Goal: Information Seeking & Learning: Check status

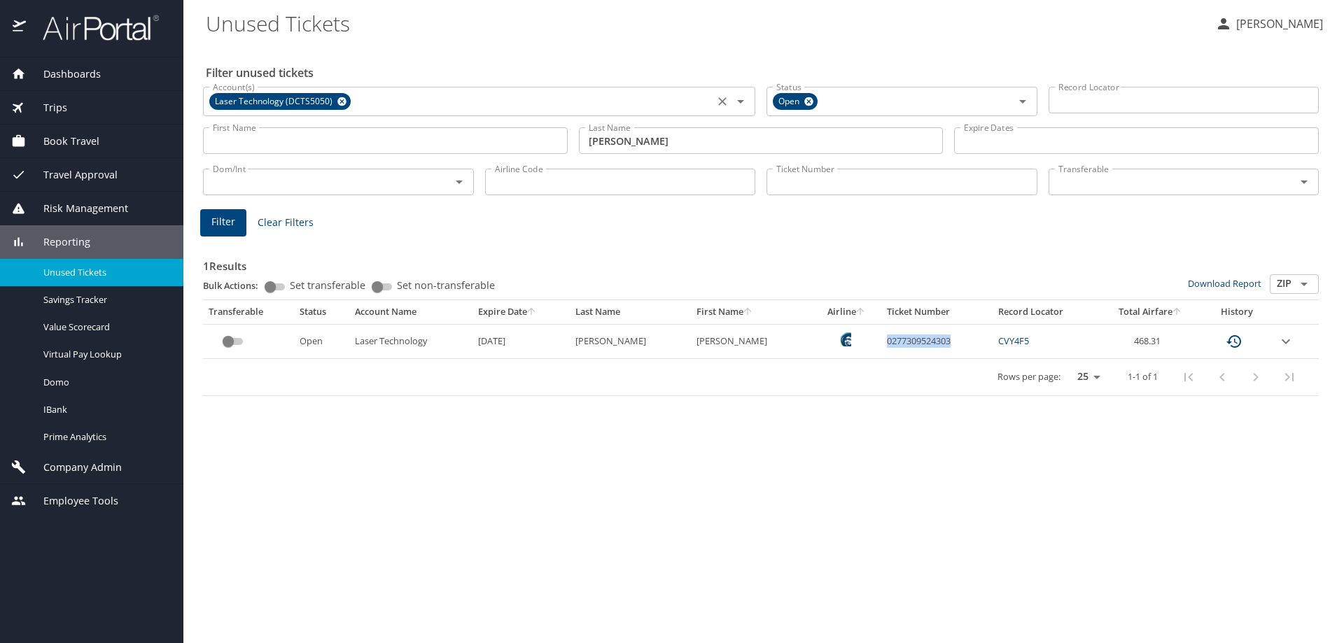
click at [340, 97] on icon at bounding box center [341, 101] width 9 height 9
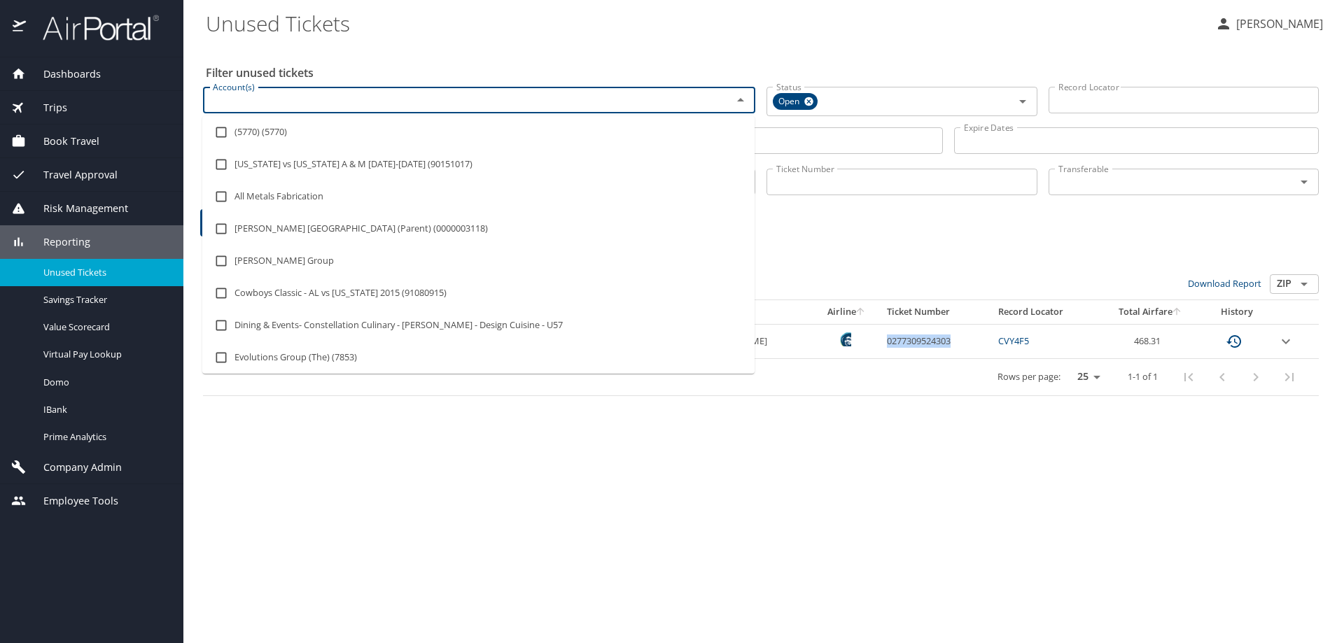
click at [342, 97] on input "Account(s)" at bounding box center [458, 100] width 503 height 18
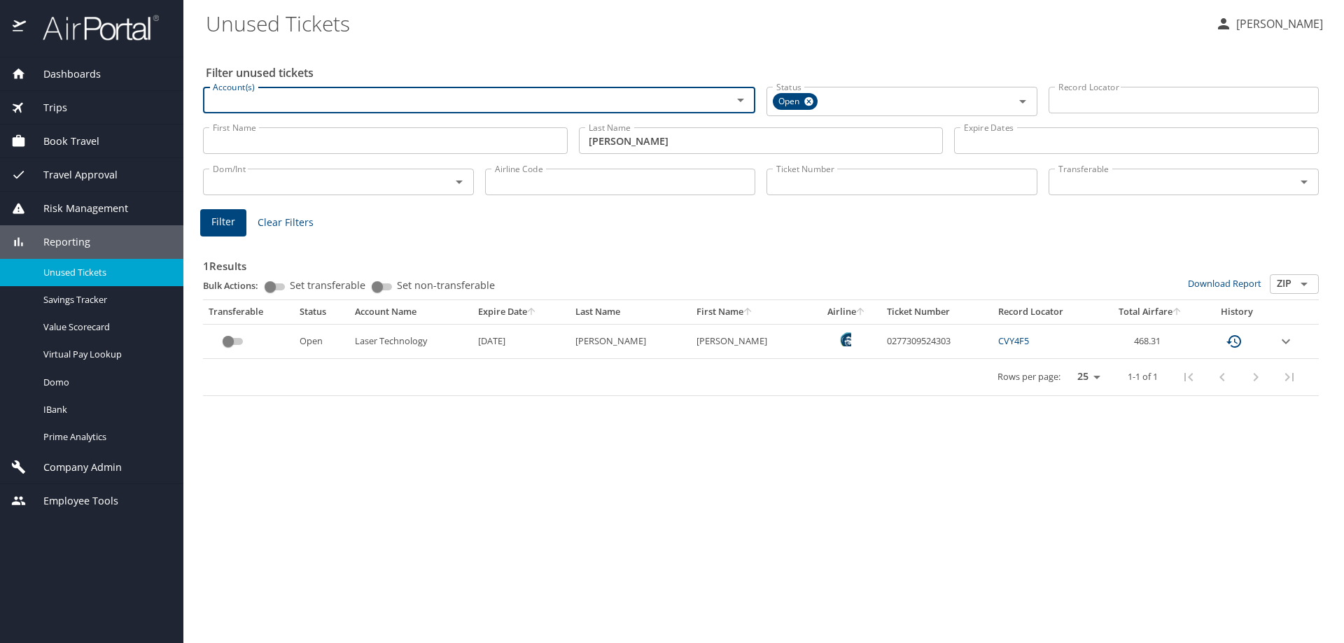
click at [342, 97] on input "Account(s)" at bounding box center [458, 100] width 503 height 18
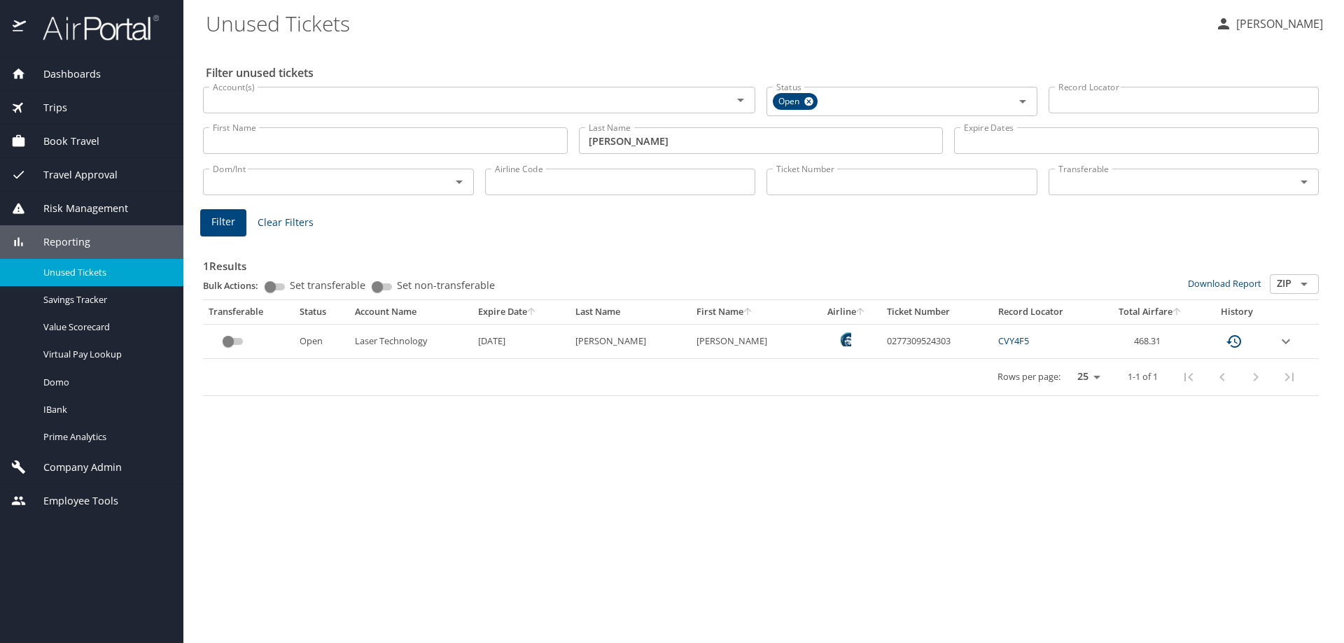
click at [228, 112] on div "Account(s)" at bounding box center [479, 100] width 552 height 27
click at [601, 101] on input "Account(s)" at bounding box center [458, 100] width 503 height 18
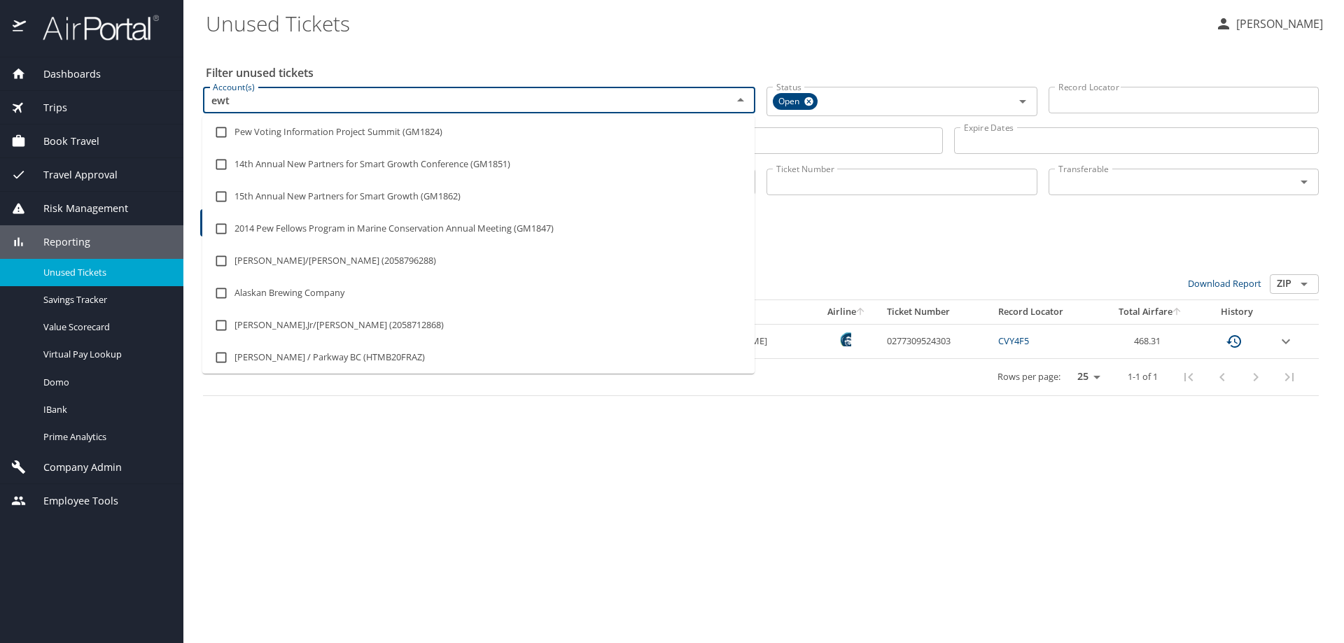
type input "ewtn"
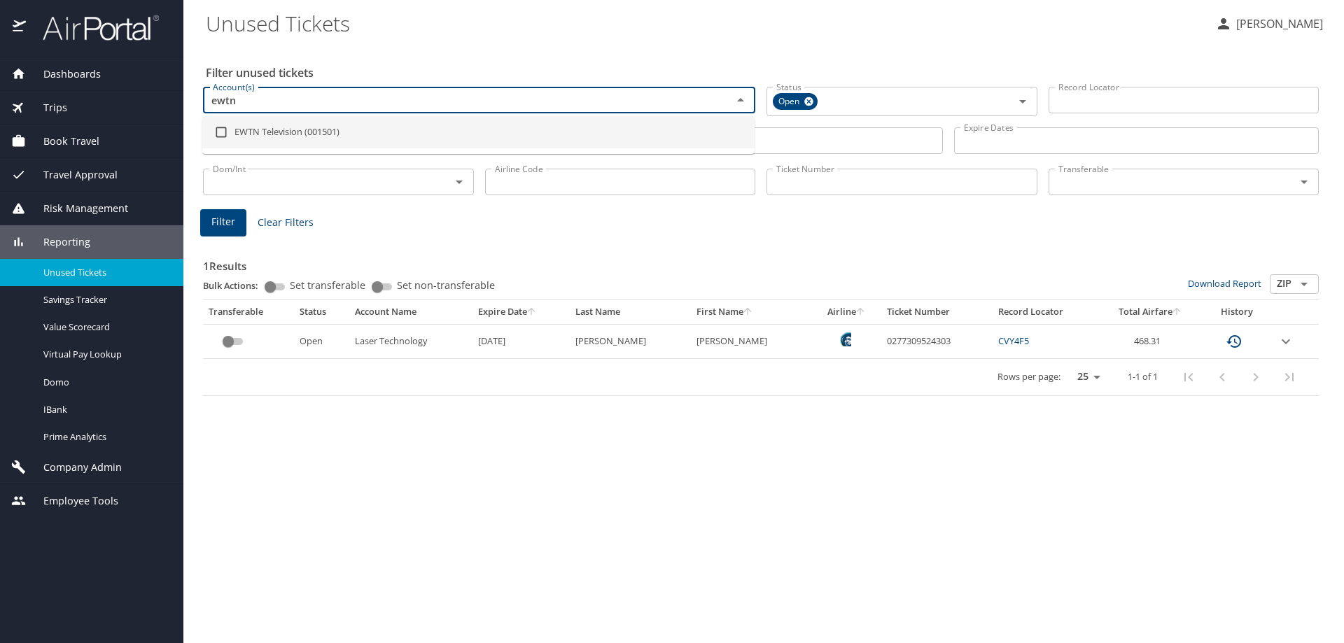
click at [497, 137] on li "EWTN Television (001501)" at bounding box center [478, 132] width 552 height 32
checkbox input "true"
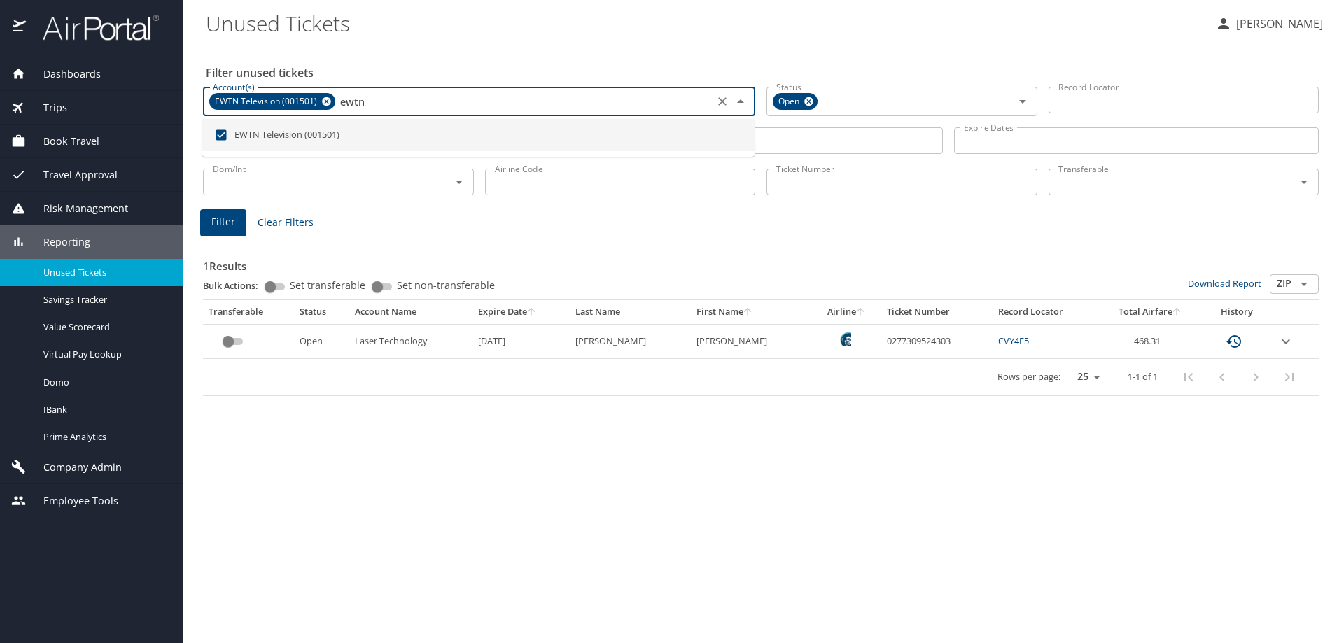
type input "ewtn"
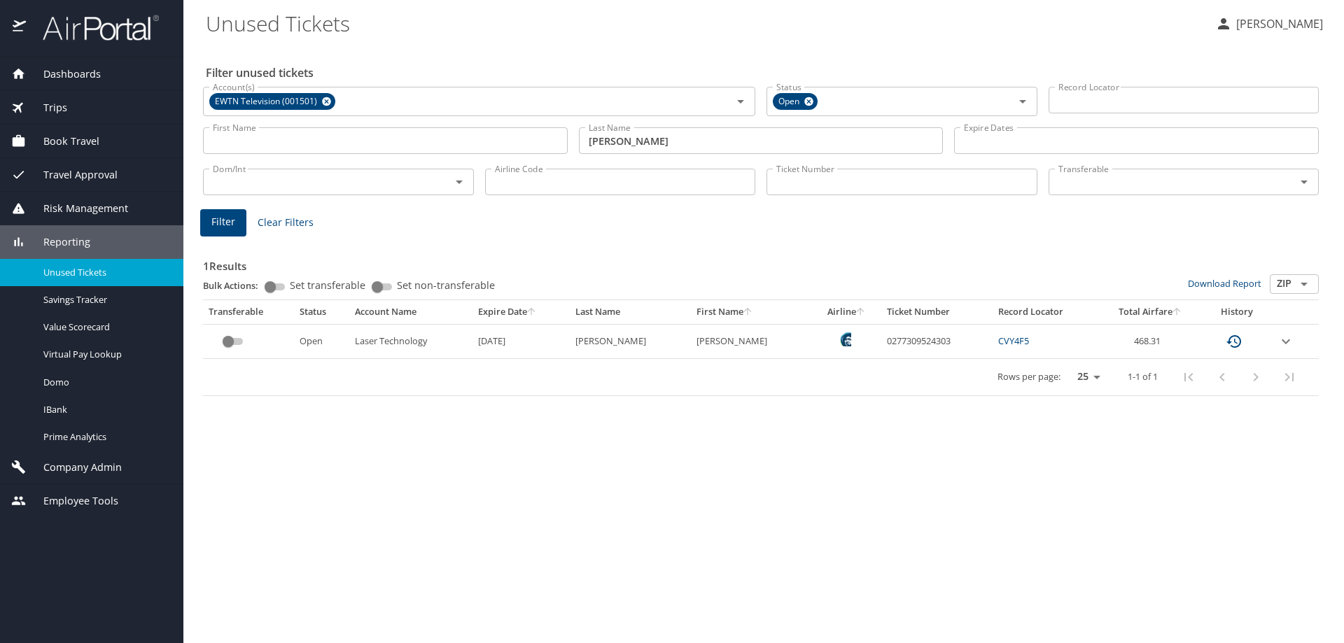
drag, startPoint x: 600, startPoint y: 255, endPoint x: 615, endPoint y: 215, distance: 42.8
click at [600, 253] on h3 "1 Results" at bounding box center [761, 262] width 1116 height 25
click at [643, 146] on input "[PERSON_NAME]" at bounding box center [761, 140] width 365 height 27
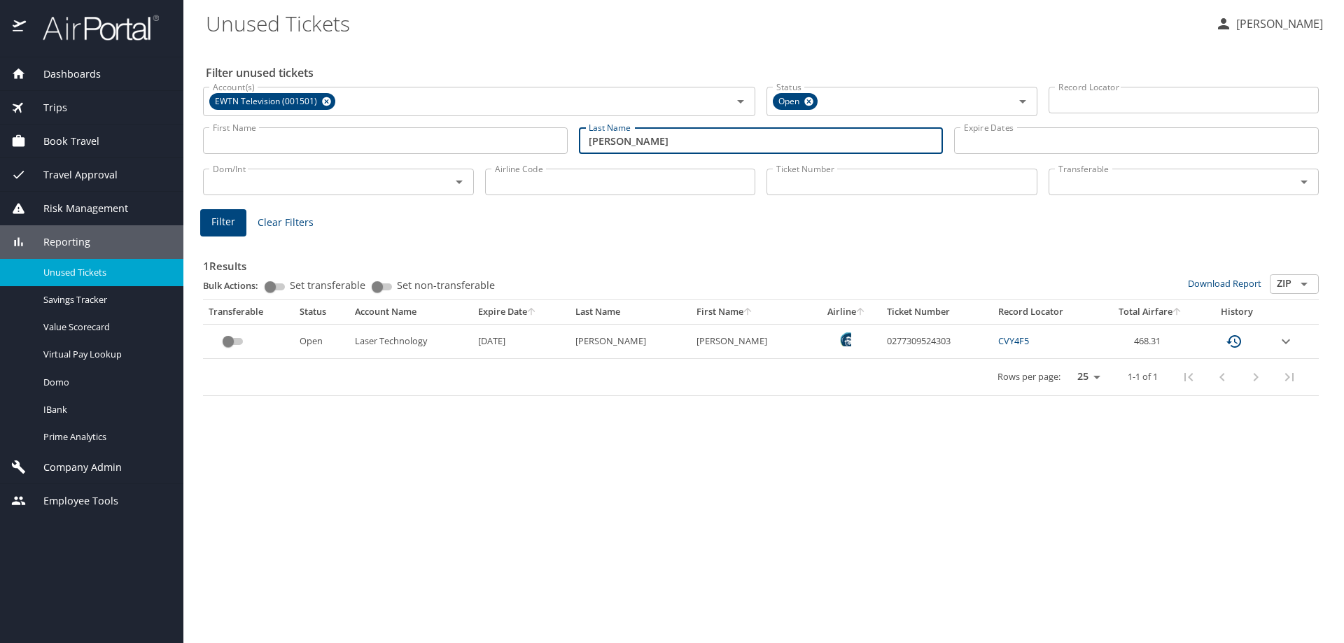
click at [643, 146] on input "[PERSON_NAME]" at bounding box center [761, 140] width 365 height 27
type input "L"
type input "[PERSON_NAME]"
click at [238, 214] on button "Filter" at bounding box center [223, 222] width 46 height 27
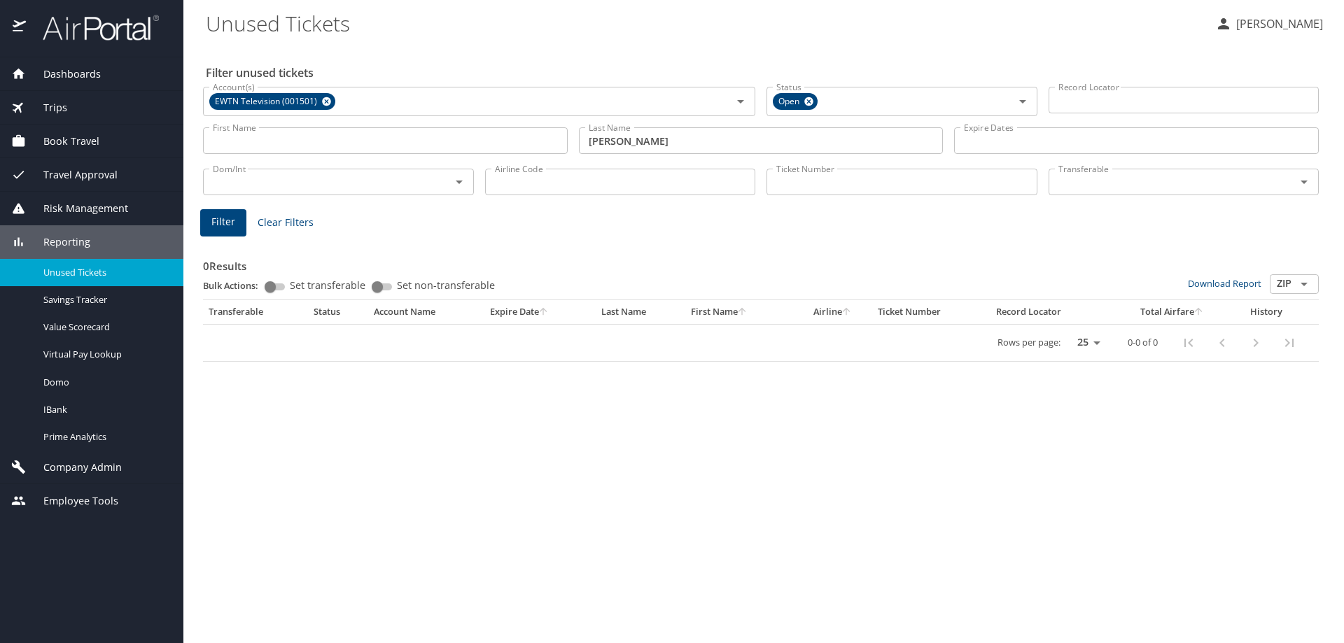
click at [643, 157] on div "Last Name [PERSON_NAME] Last Name" at bounding box center [761, 141] width 365 height 39
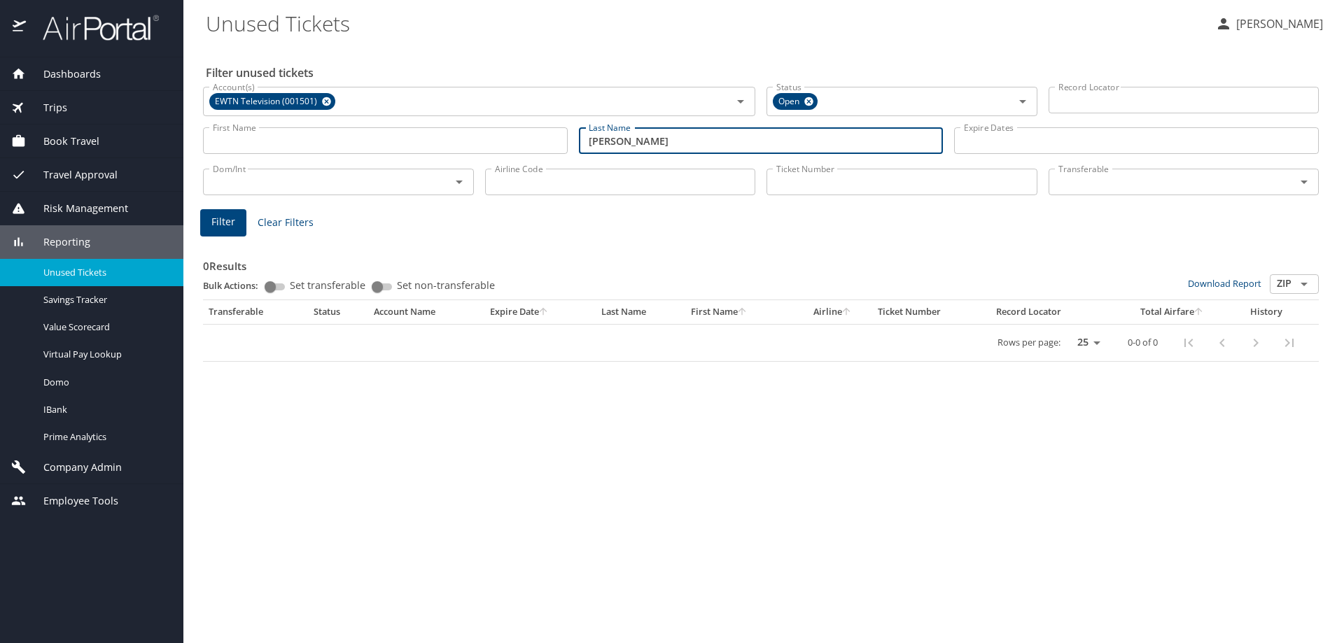
click at [643, 143] on input "[PERSON_NAME]" at bounding box center [761, 140] width 365 height 27
click at [643, 142] on input "[PERSON_NAME]" at bounding box center [761, 140] width 365 height 27
click at [585, 237] on div "0 Results Bulk Actions: Set transferable Set non-transferable Download Report Z…" at bounding box center [760, 297] width 1127 height 139
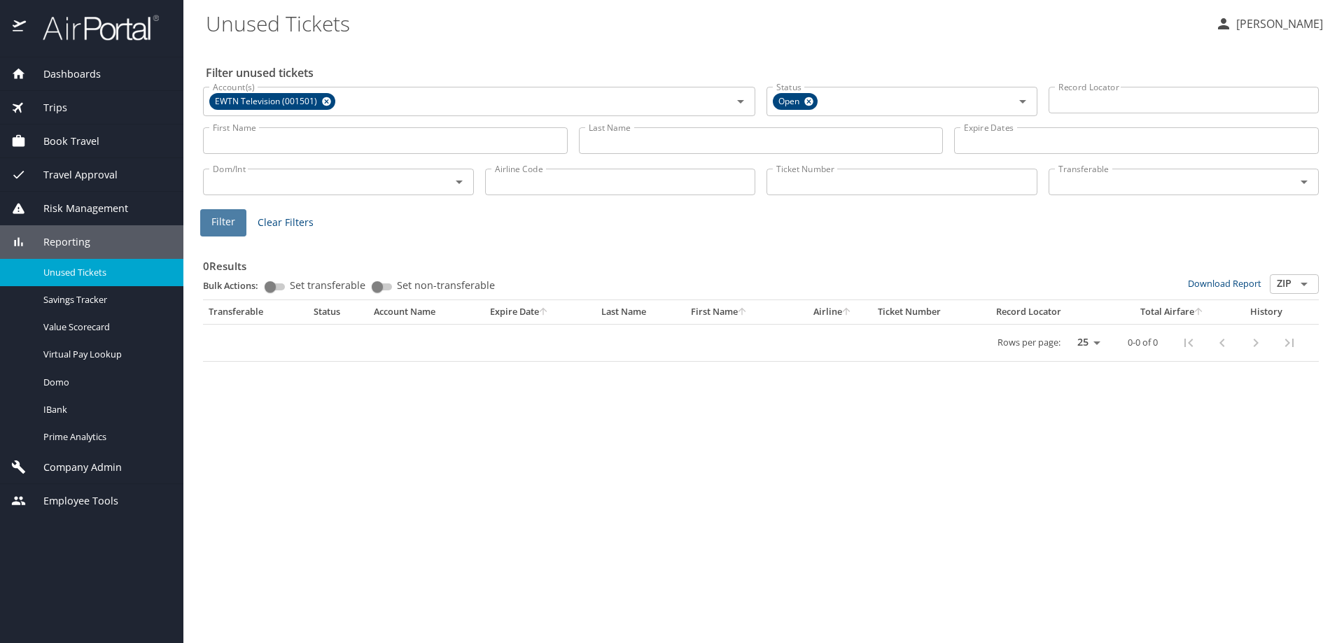
click at [213, 225] on span "Filter" at bounding box center [223, 223] width 24 height 18
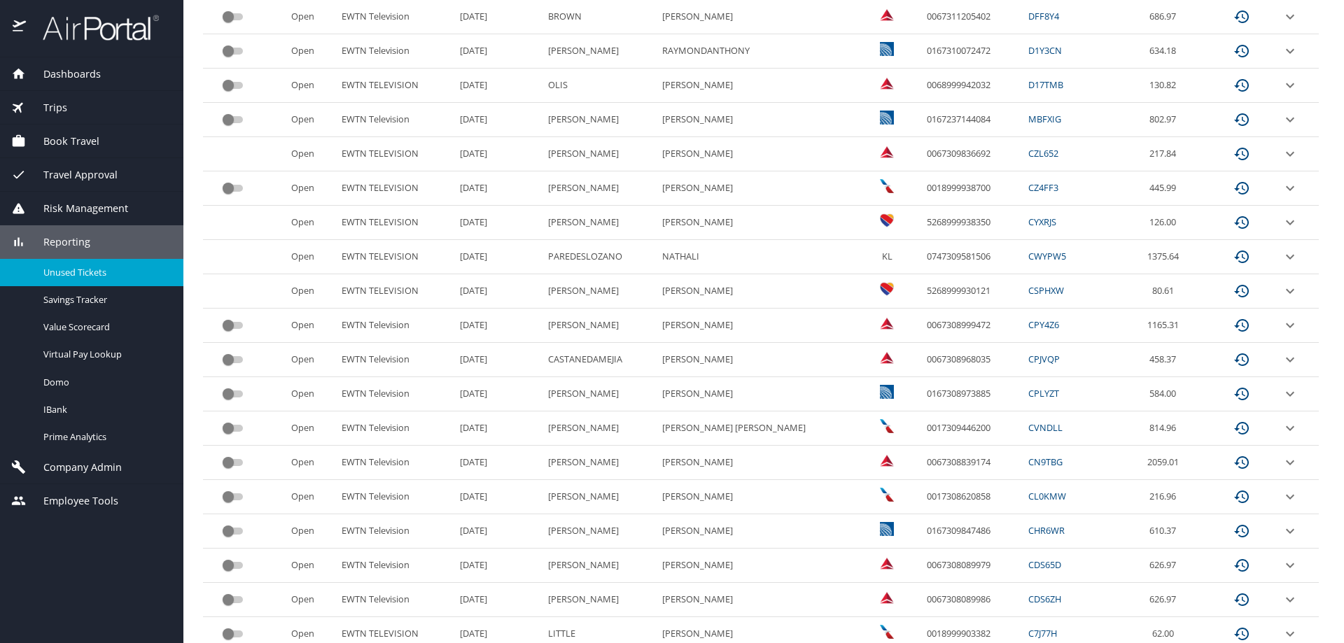
scroll to position [582, 0]
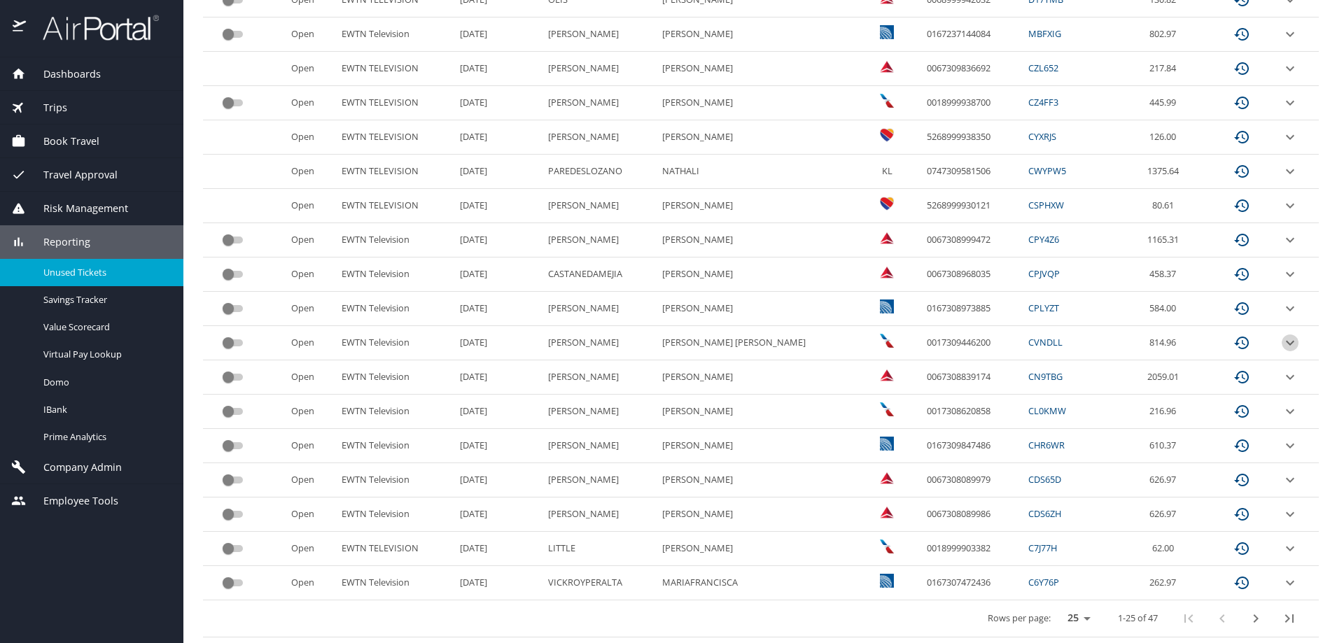
click at [1283, 344] on icon "expand row" at bounding box center [1290, 343] width 17 height 17
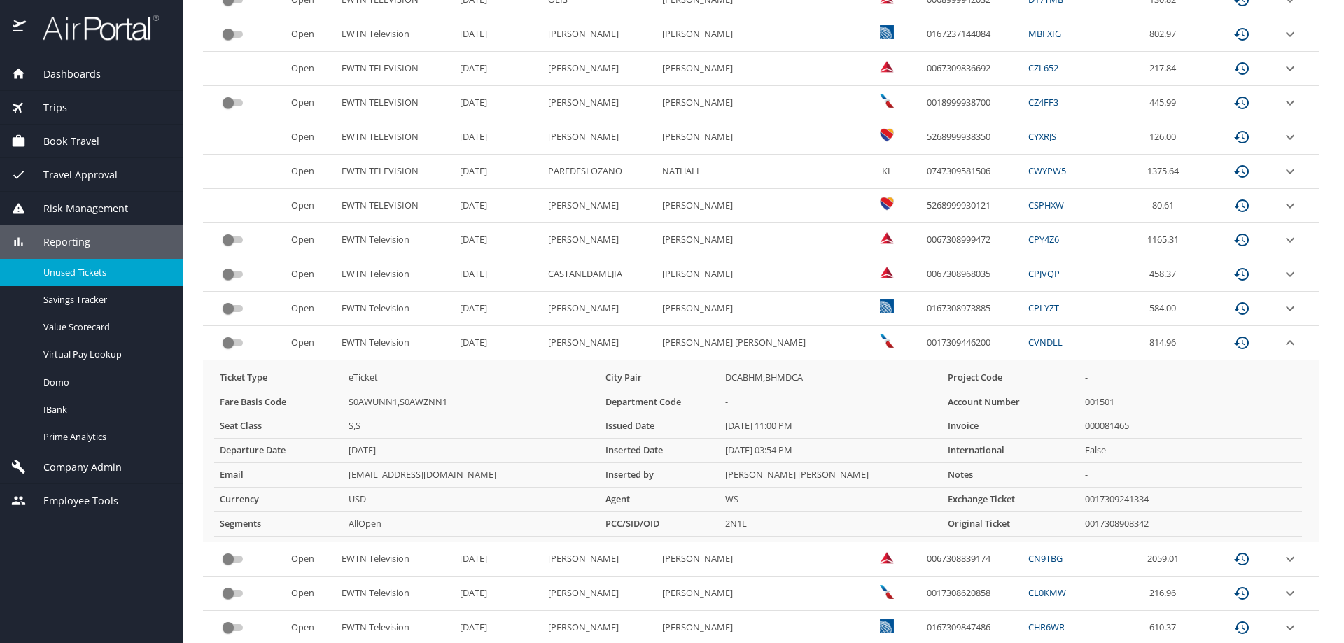
click at [1283, 344] on icon "expand row" at bounding box center [1290, 343] width 17 height 17
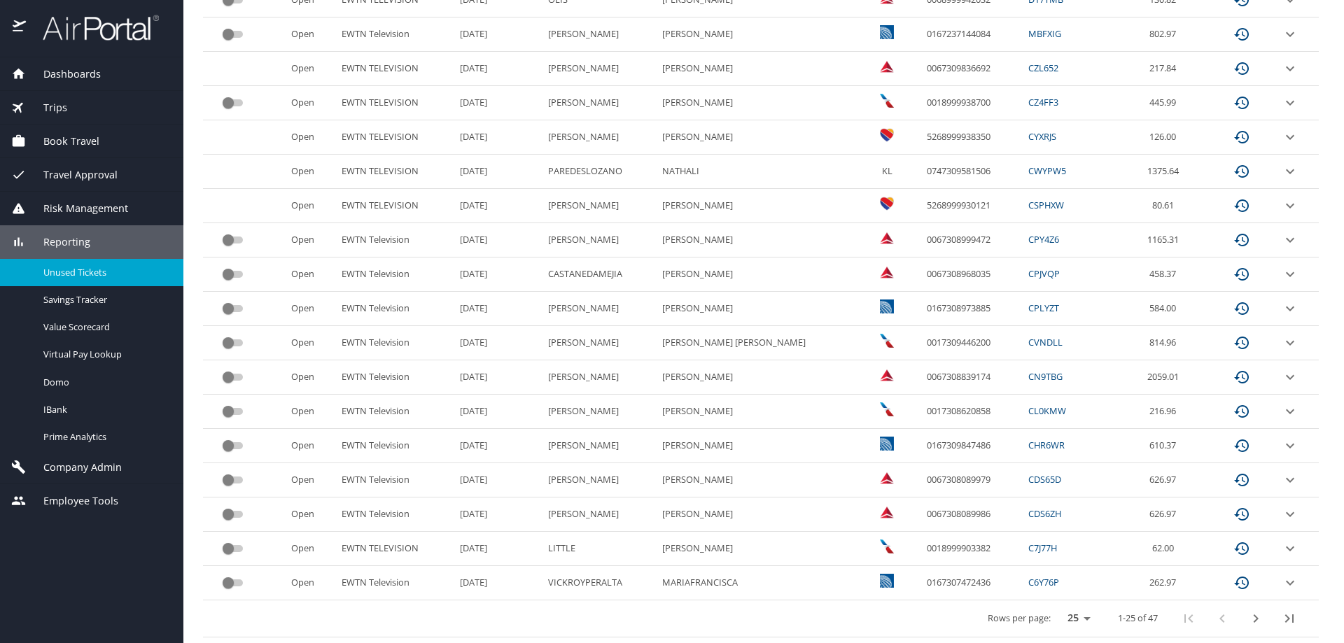
click at [1282, 344] on icon "expand row" at bounding box center [1290, 343] width 17 height 17
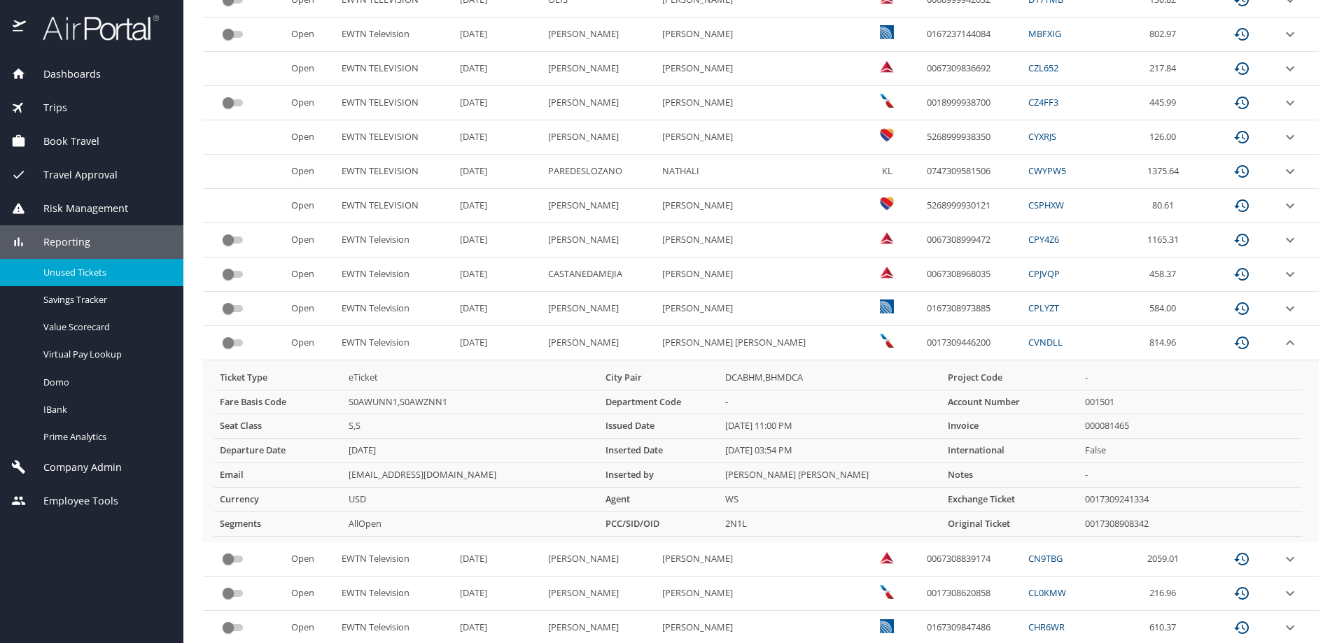
click at [1286, 344] on icon "expand row" at bounding box center [1290, 342] width 8 height 5
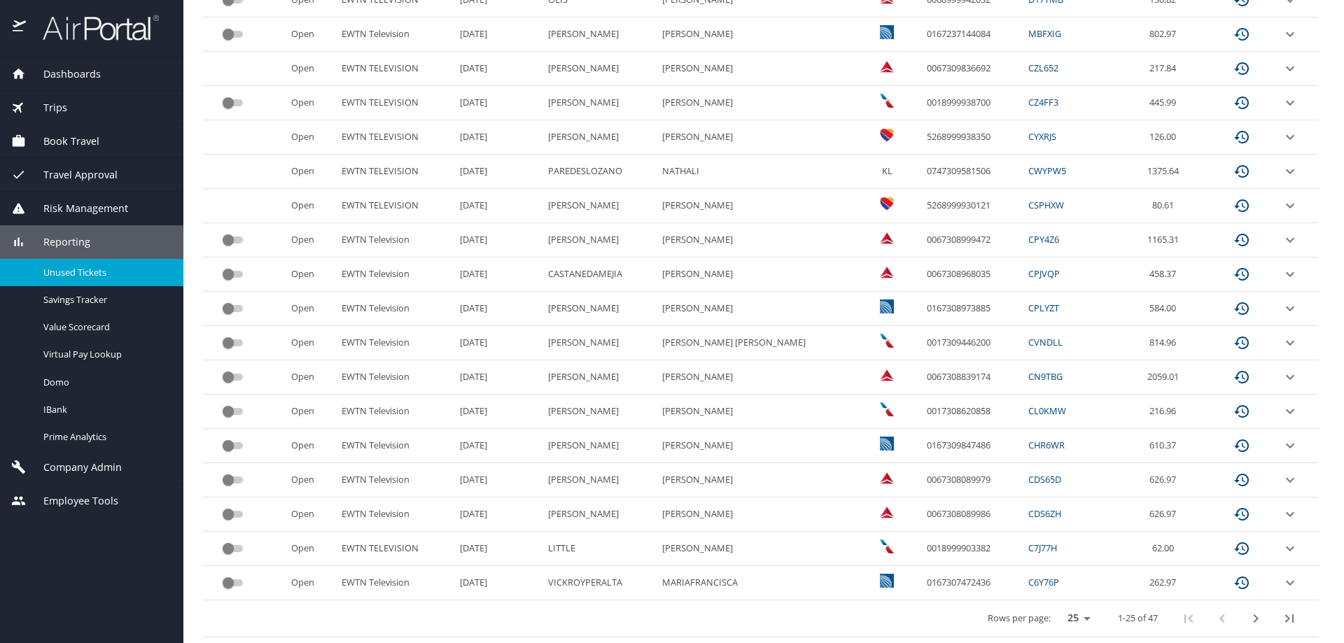
click at [1282, 344] on icon "expand row" at bounding box center [1290, 343] width 17 height 17
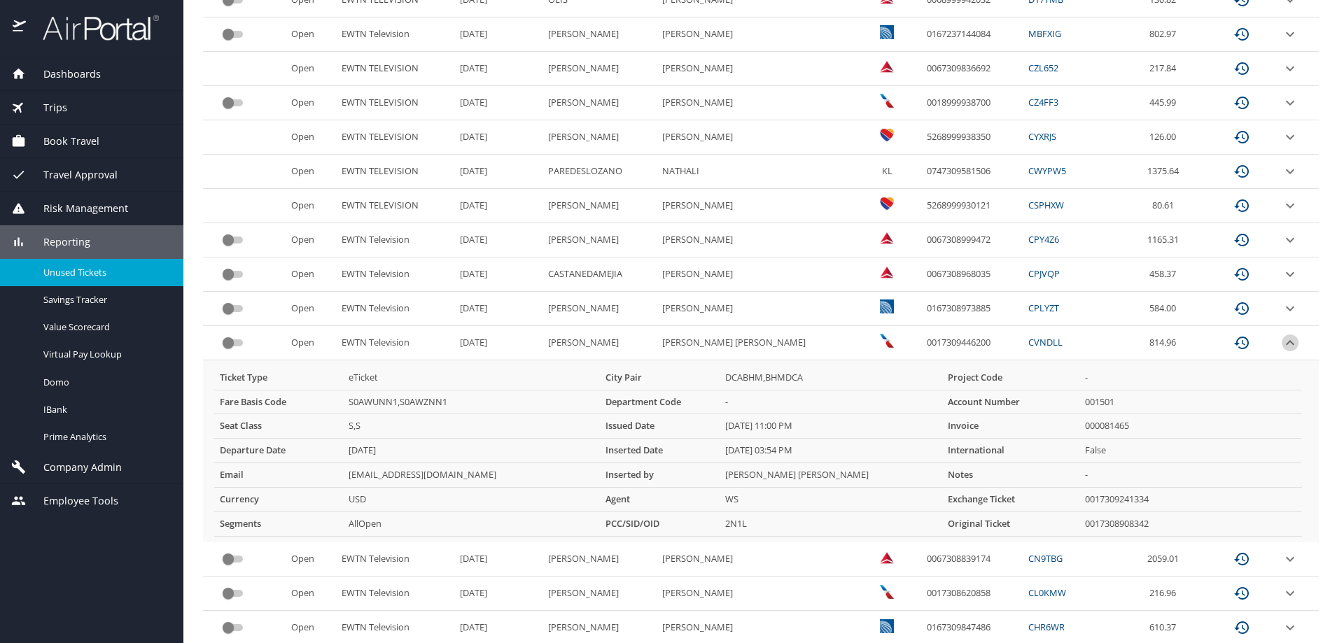
click at [1286, 344] on icon "expand row" at bounding box center [1290, 342] width 8 height 5
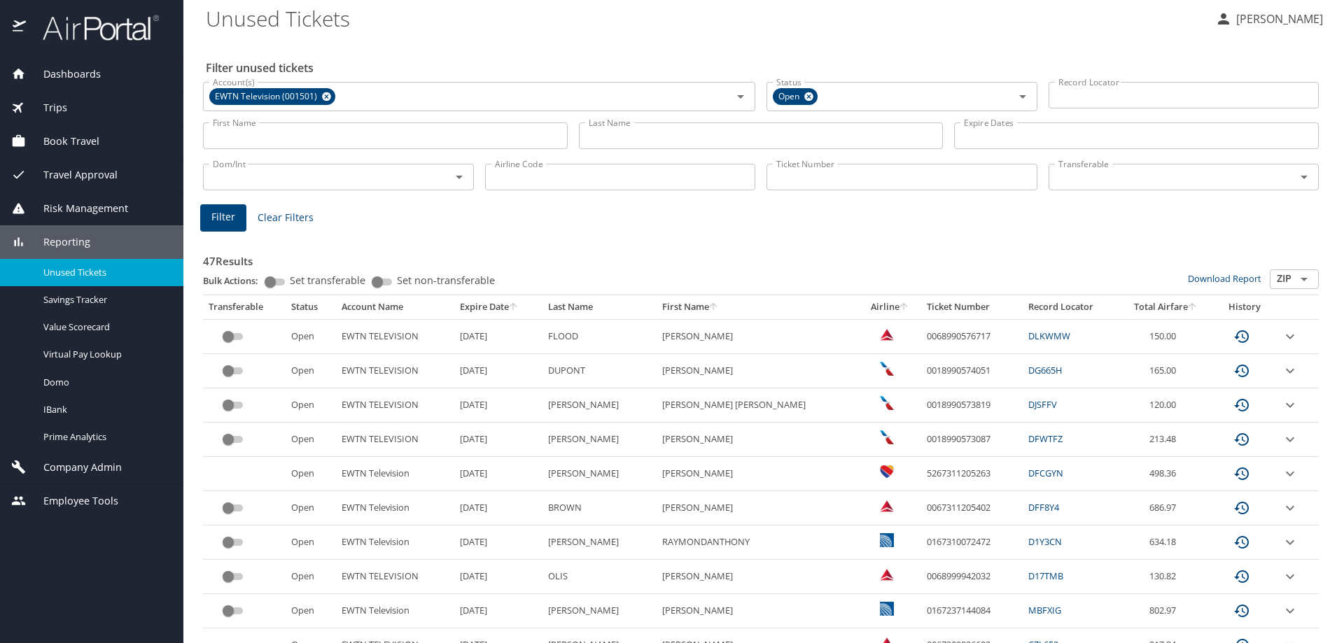
scroll to position [0, 0]
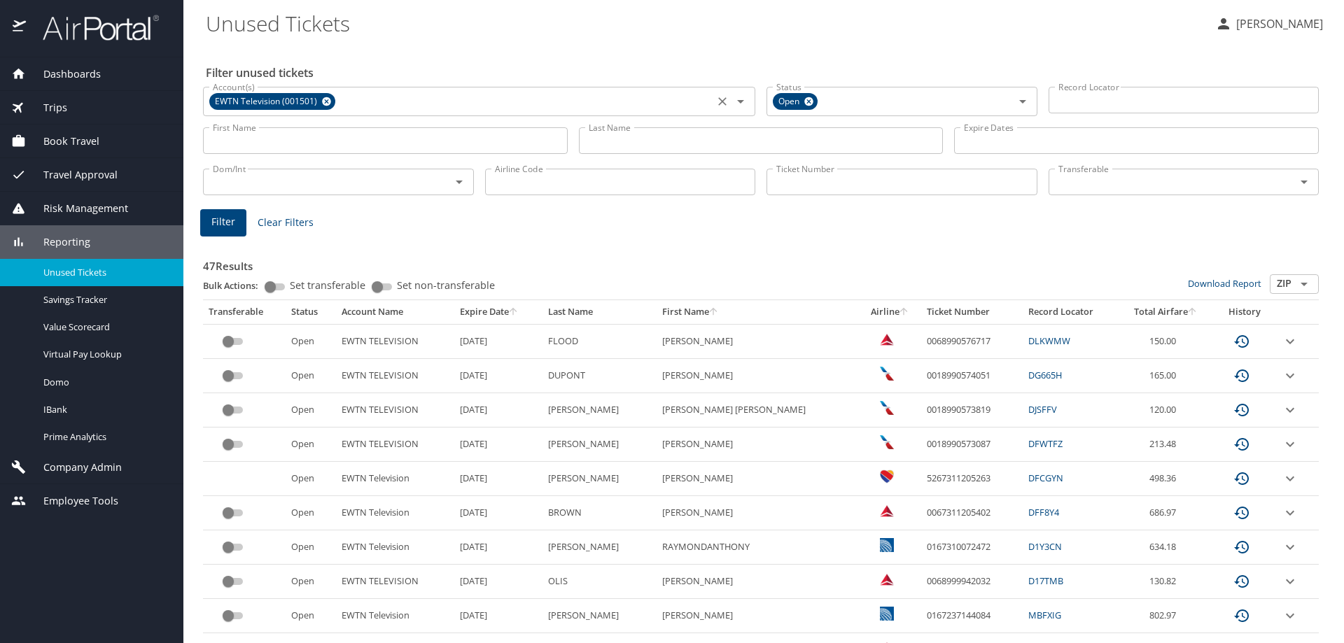
click at [396, 110] on input "Account(s)" at bounding box center [523, 101] width 372 height 18
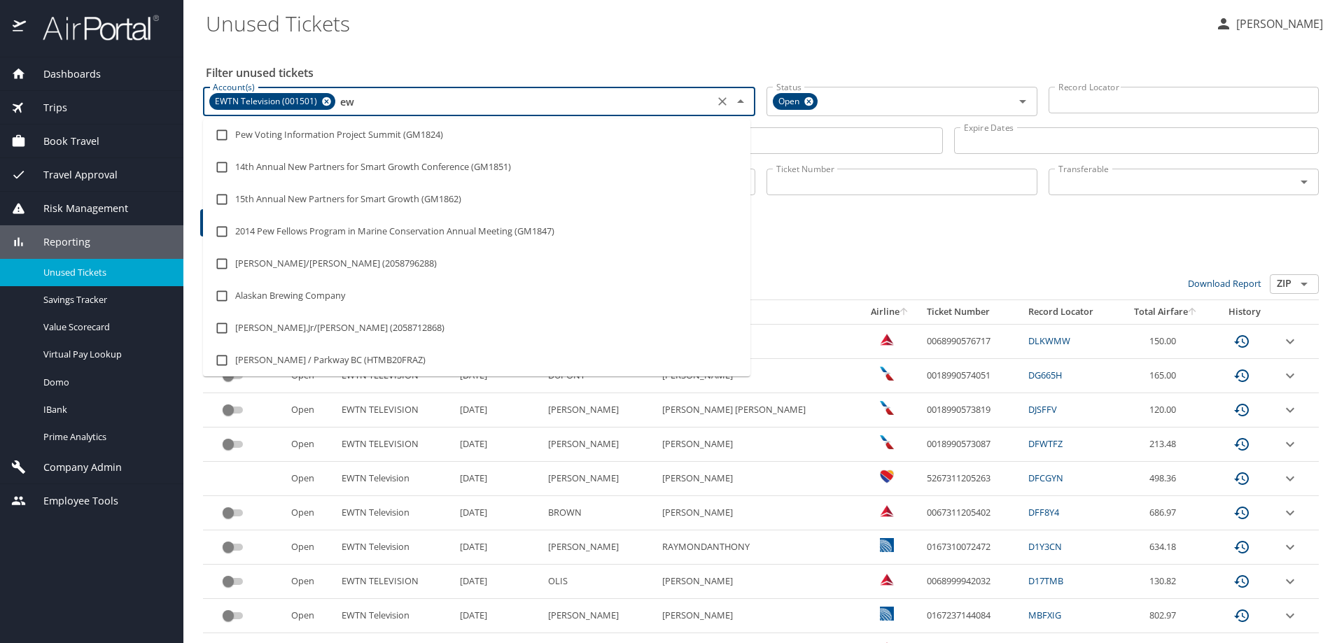
type input "ewt"
checkbox input "true"
type input "ew"
checkbox input "false"
type input "e"
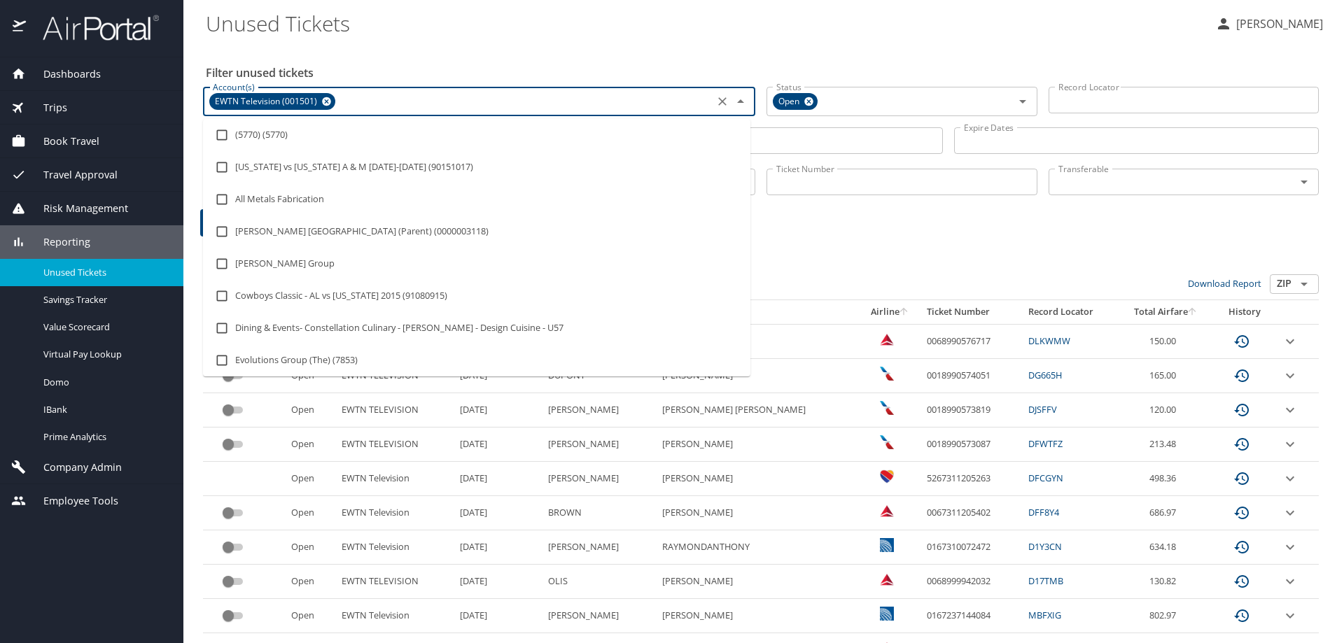
click at [961, 201] on div "Ticket Number Ticket Number" at bounding box center [902, 181] width 282 height 46
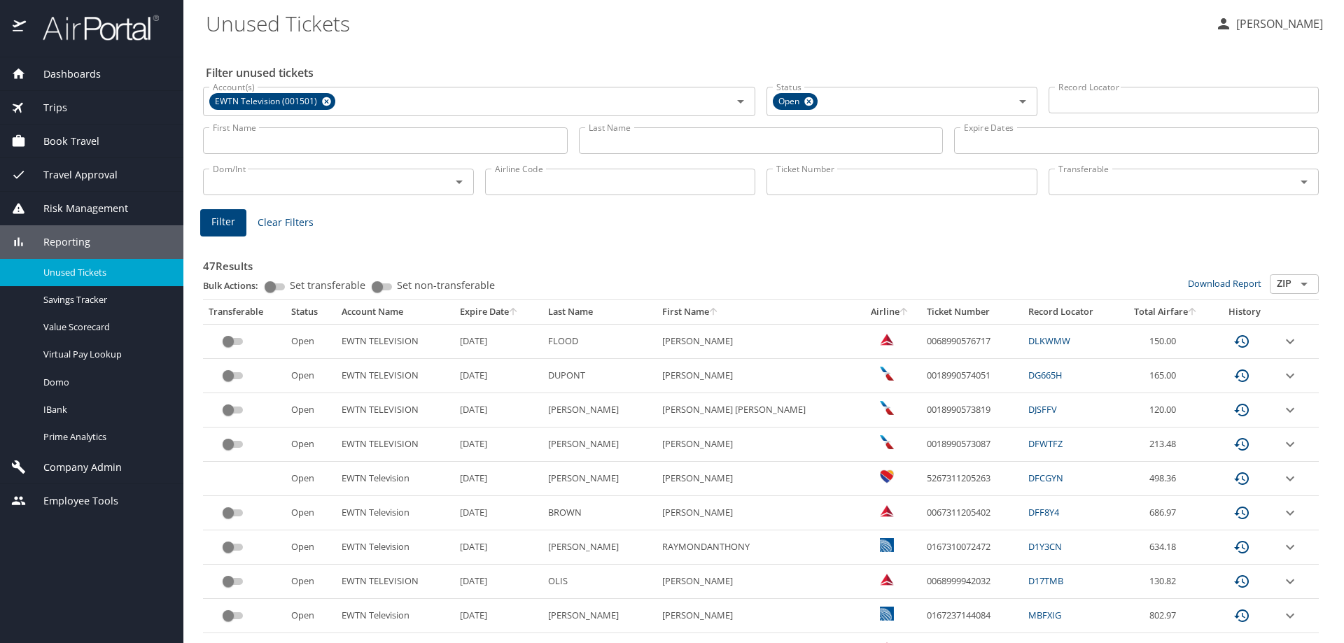
click at [844, 185] on input "Ticket Number" at bounding box center [902, 182] width 271 height 27
paste input "0017310141894"
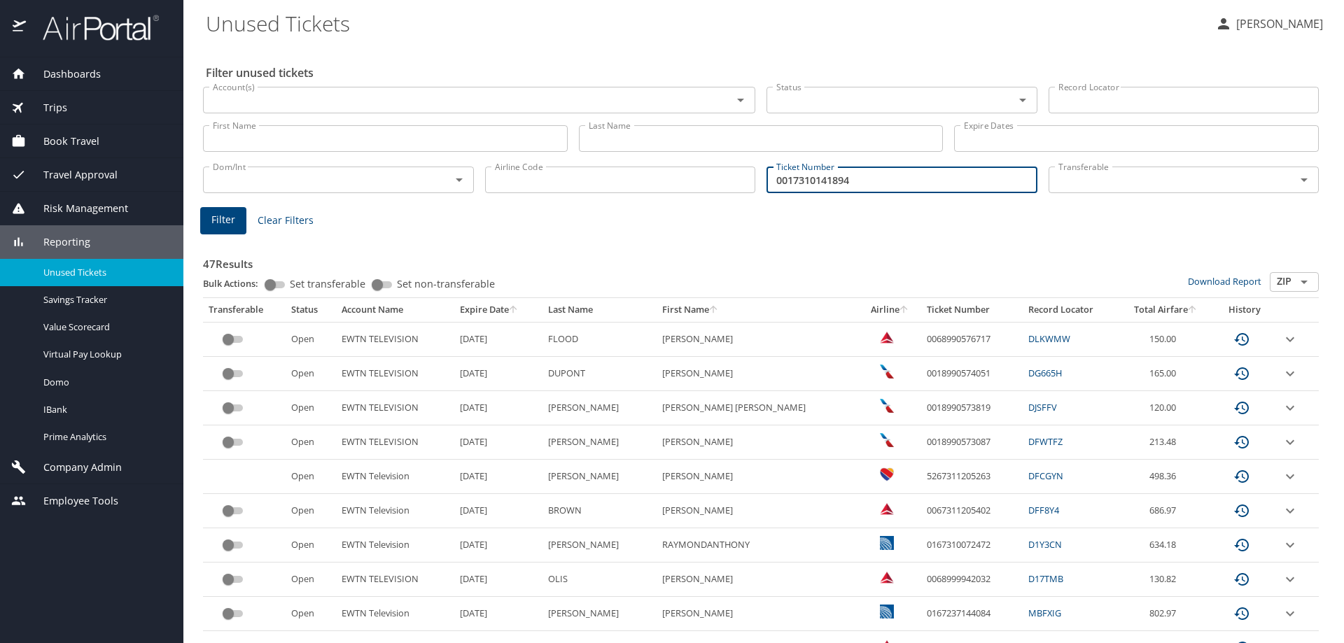
type input "0017310141894"
click at [217, 214] on span "Filter" at bounding box center [223, 220] width 24 height 18
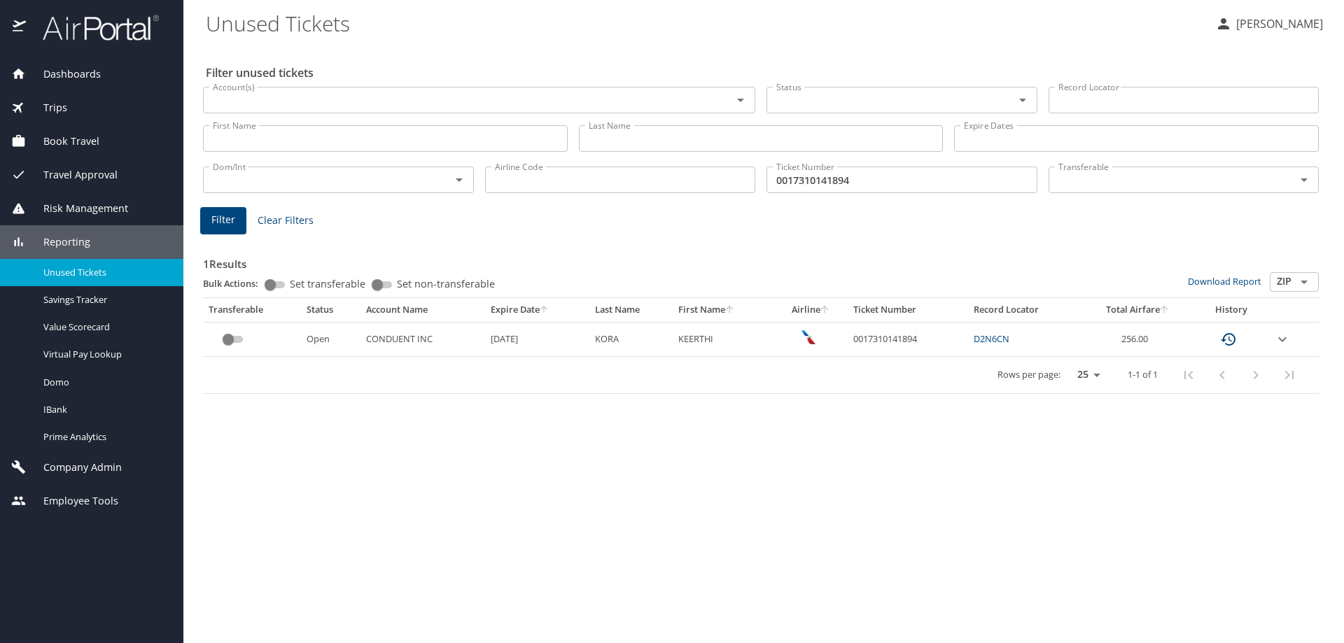
click at [1292, 342] on td "custom pagination table" at bounding box center [1293, 339] width 50 height 34
click at [1285, 342] on icon "expand row" at bounding box center [1282, 339] width 17 height 17
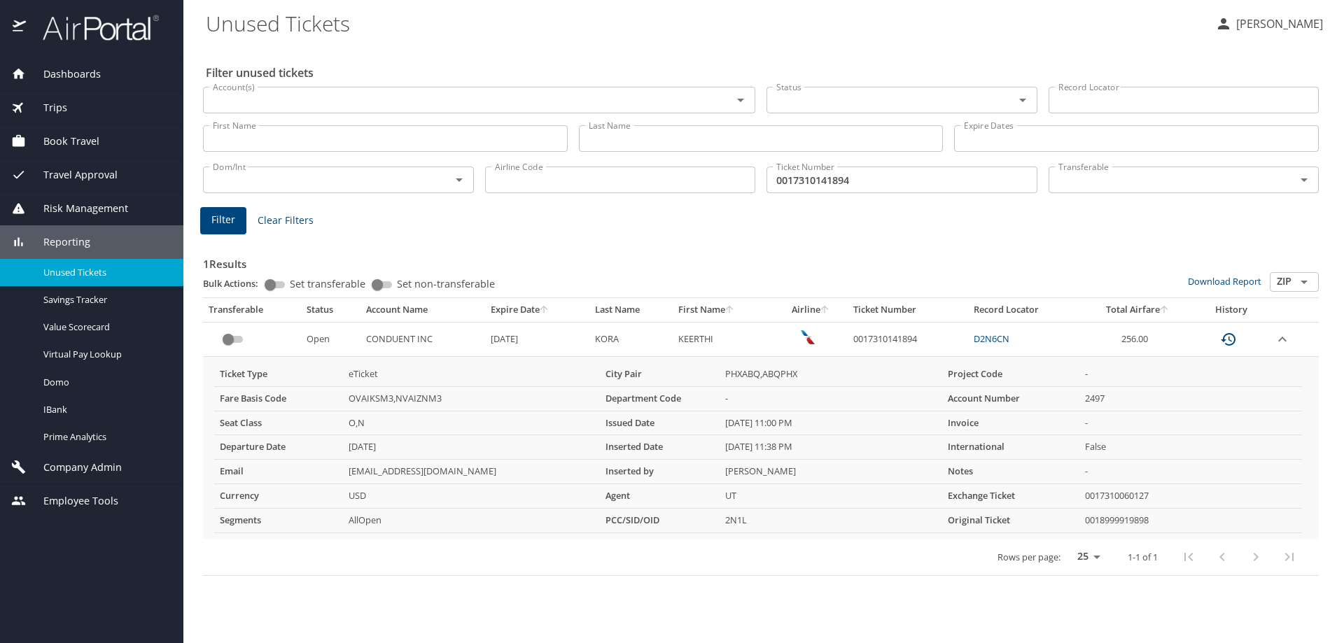
click at [902, 340] on td "0017310141894" at bounding box center [908, 339] width 120 height 34
copy td "0017310141894"
